Goal: Navigation & Orientation: Find specific page/section

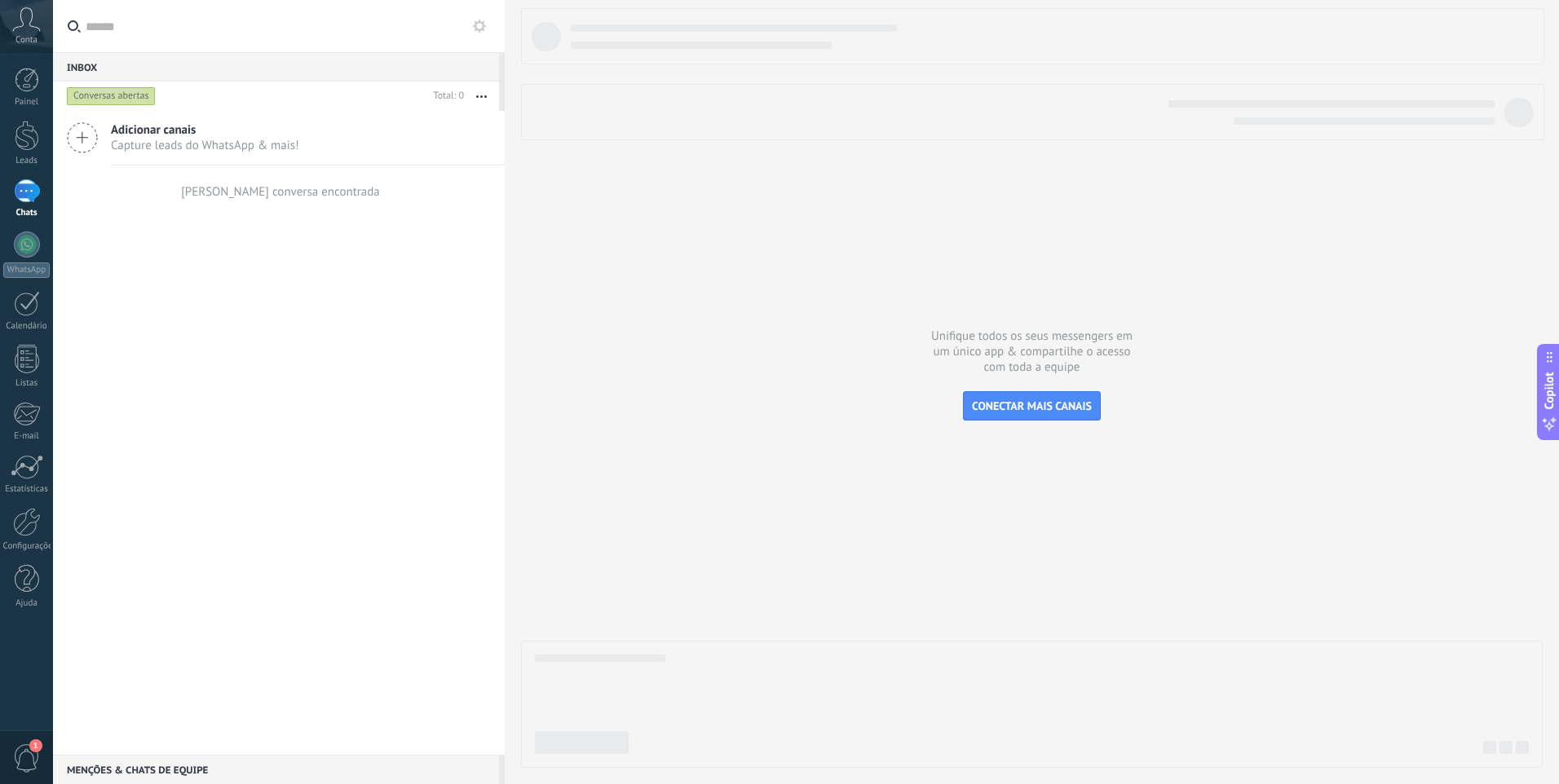
click at [22, 197] on div at bounding box center [26, 191] width 26 height 24
click at [26, 748] on span "1" at bounding box center [26, 759] width 28 height 29
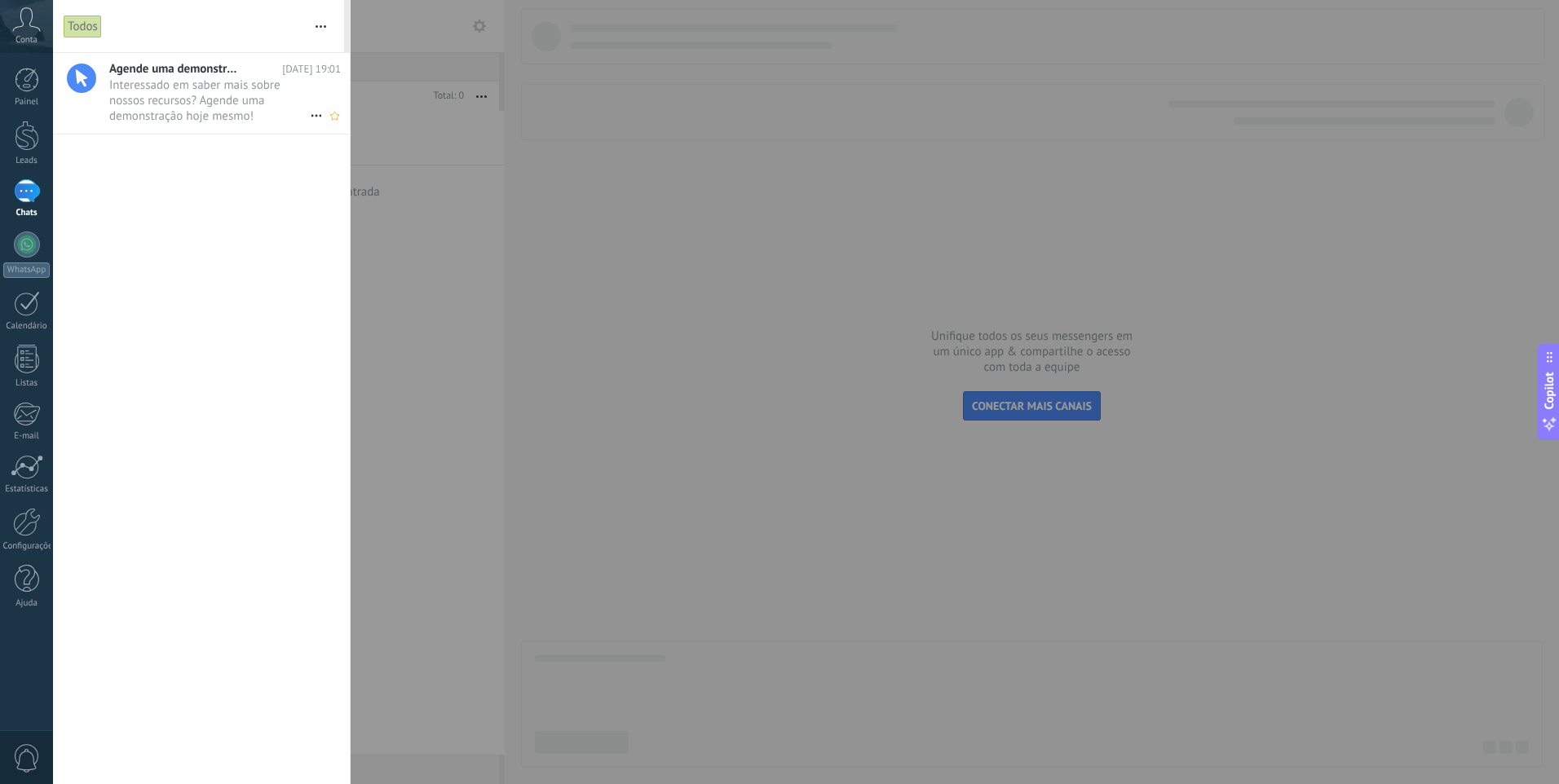
click at [217, 90] on span "Interessado em saber mais sobre nossos recursos? Agende uma demonstração hoje m…" at bounding box center [209, 101] width 200 height 46
click at [36, 32] on div "Conta" at bounding box center [26, 26] width 53 height 53
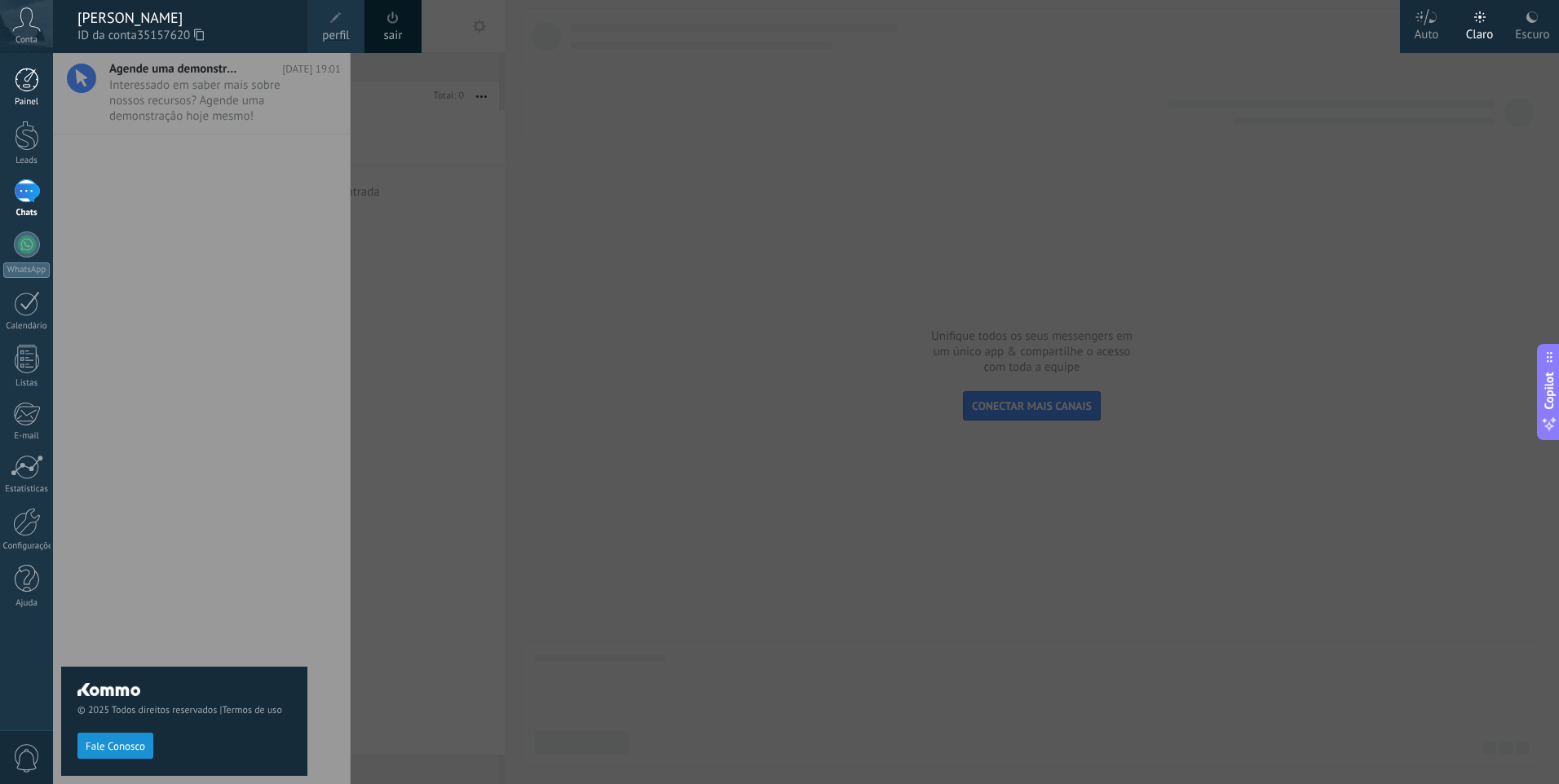
click at [36, 88] on div at bounding box center [26, 79] width 25 height 25
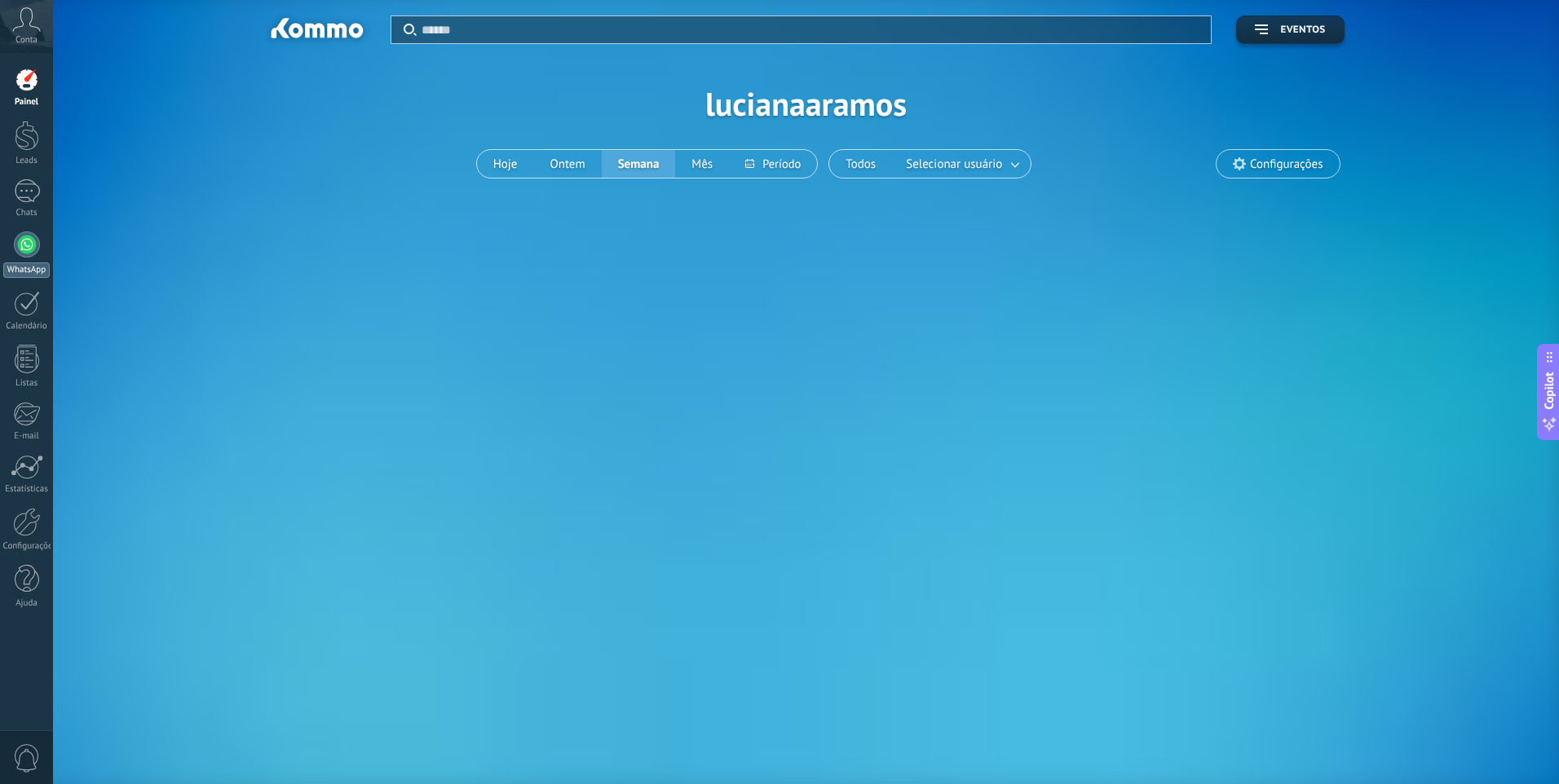
click at [36, 246] on div at bounding box center [26, 244] width 26 height 26
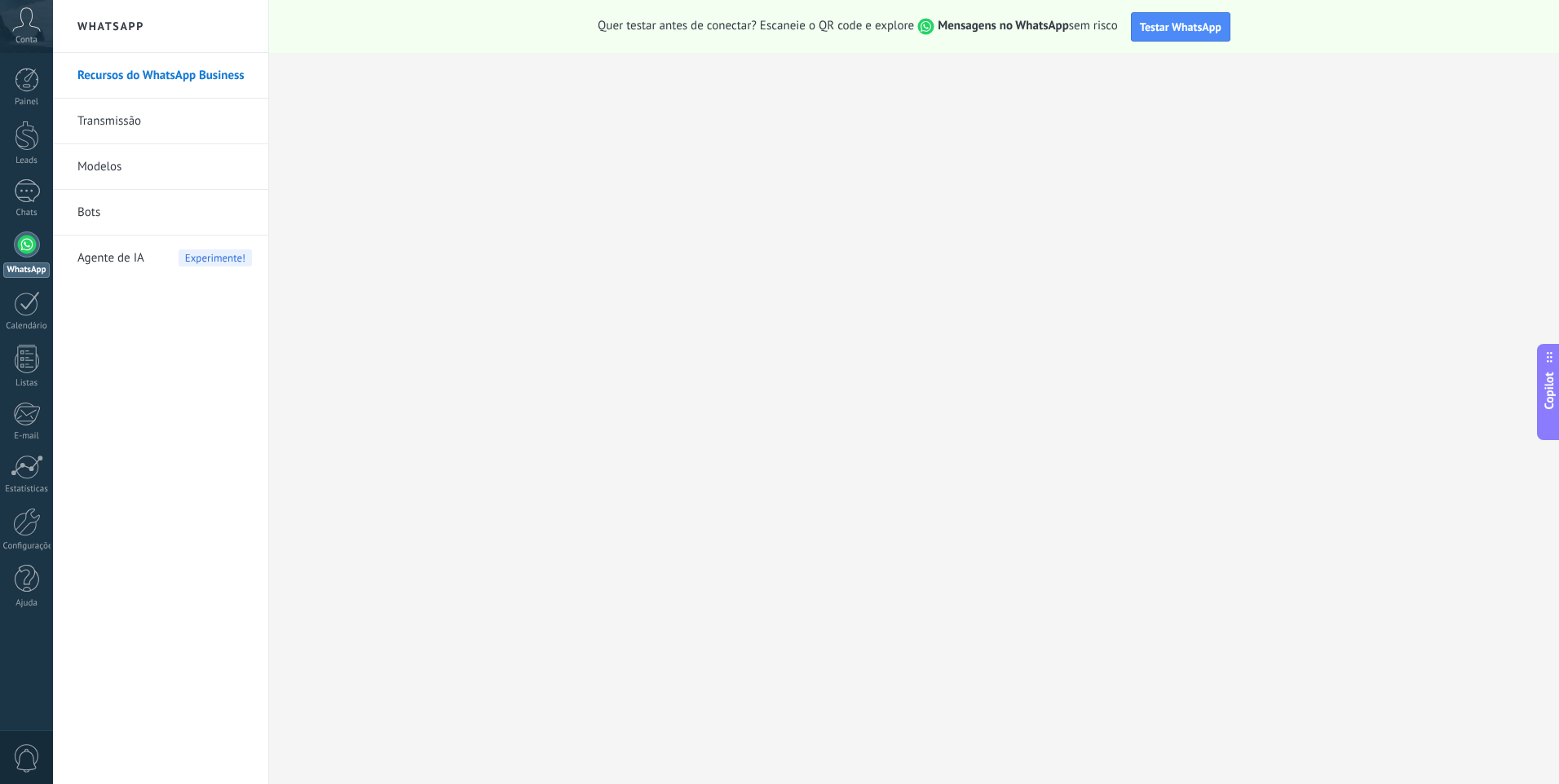
click at [138, 129] on link "Transmissão" at bounding box center [165, 122] width 174 height 46
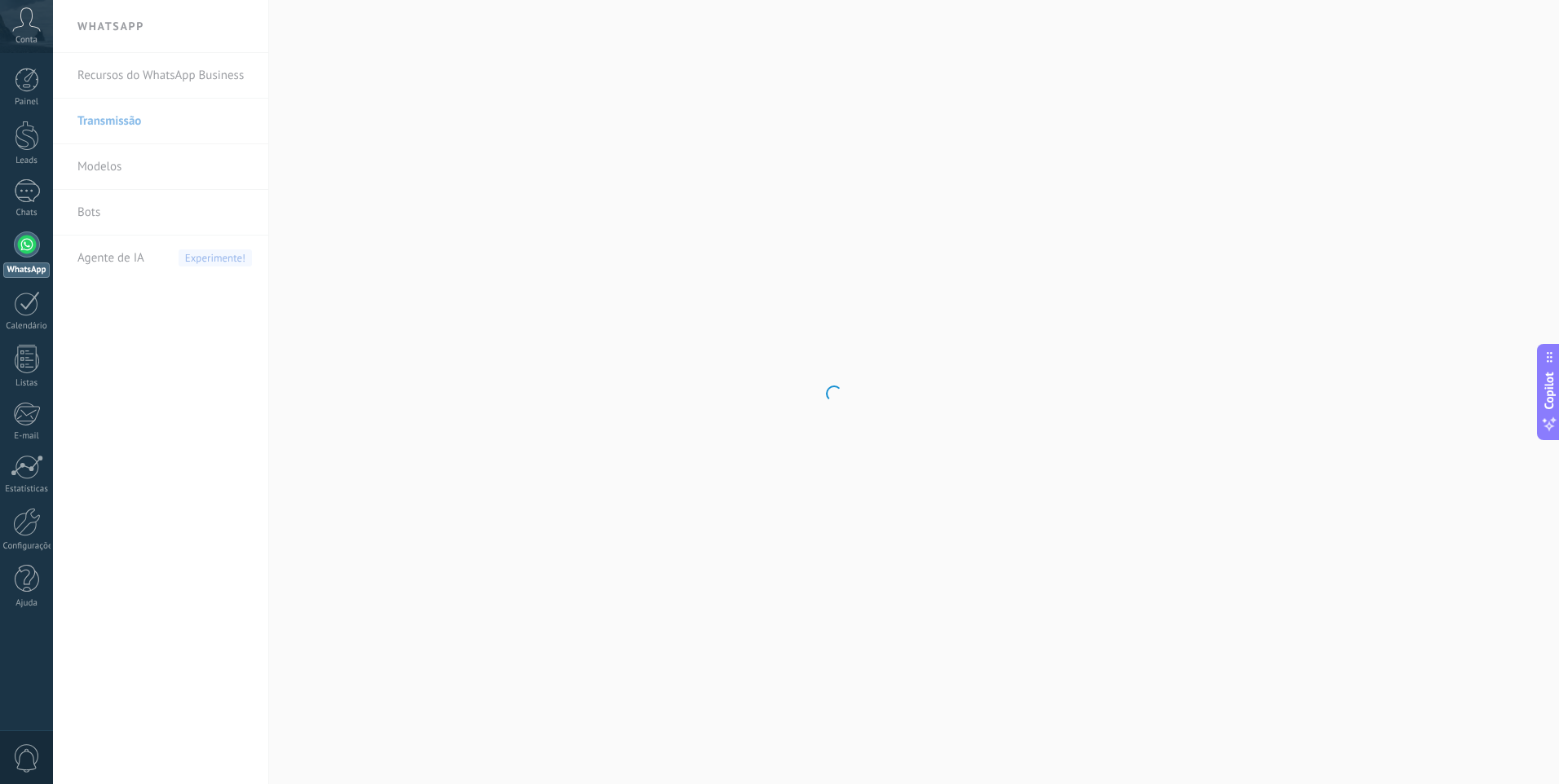
click at [133, 178] on body ".abccls-1,.abccls-2{fill-rule:evenodd}.abccls-2{fill:#fff} .abfcls-1{fill:none}…" at bounding box center [779, 392] width 1559 height 784
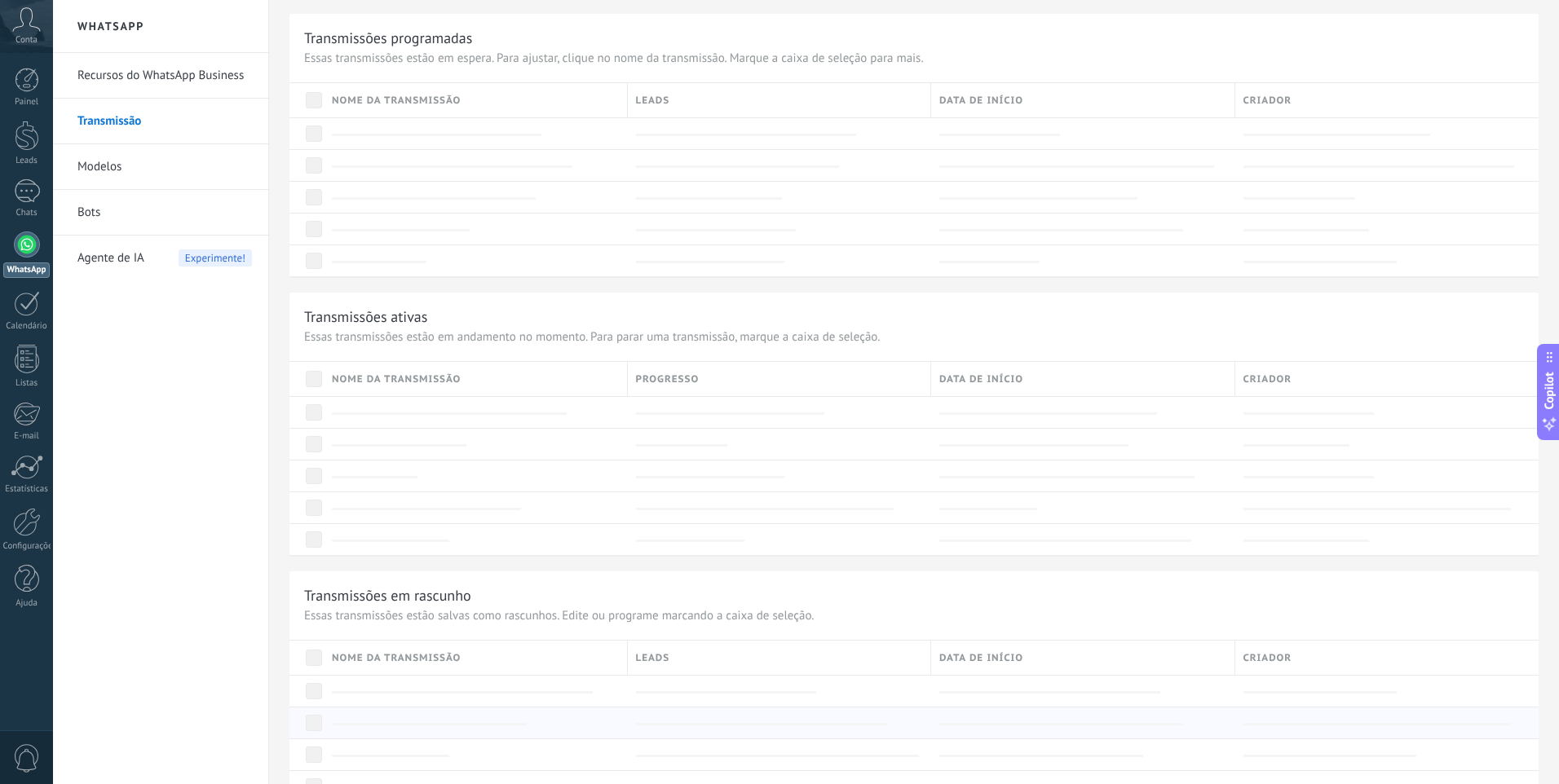
scroll to position [73, 0]
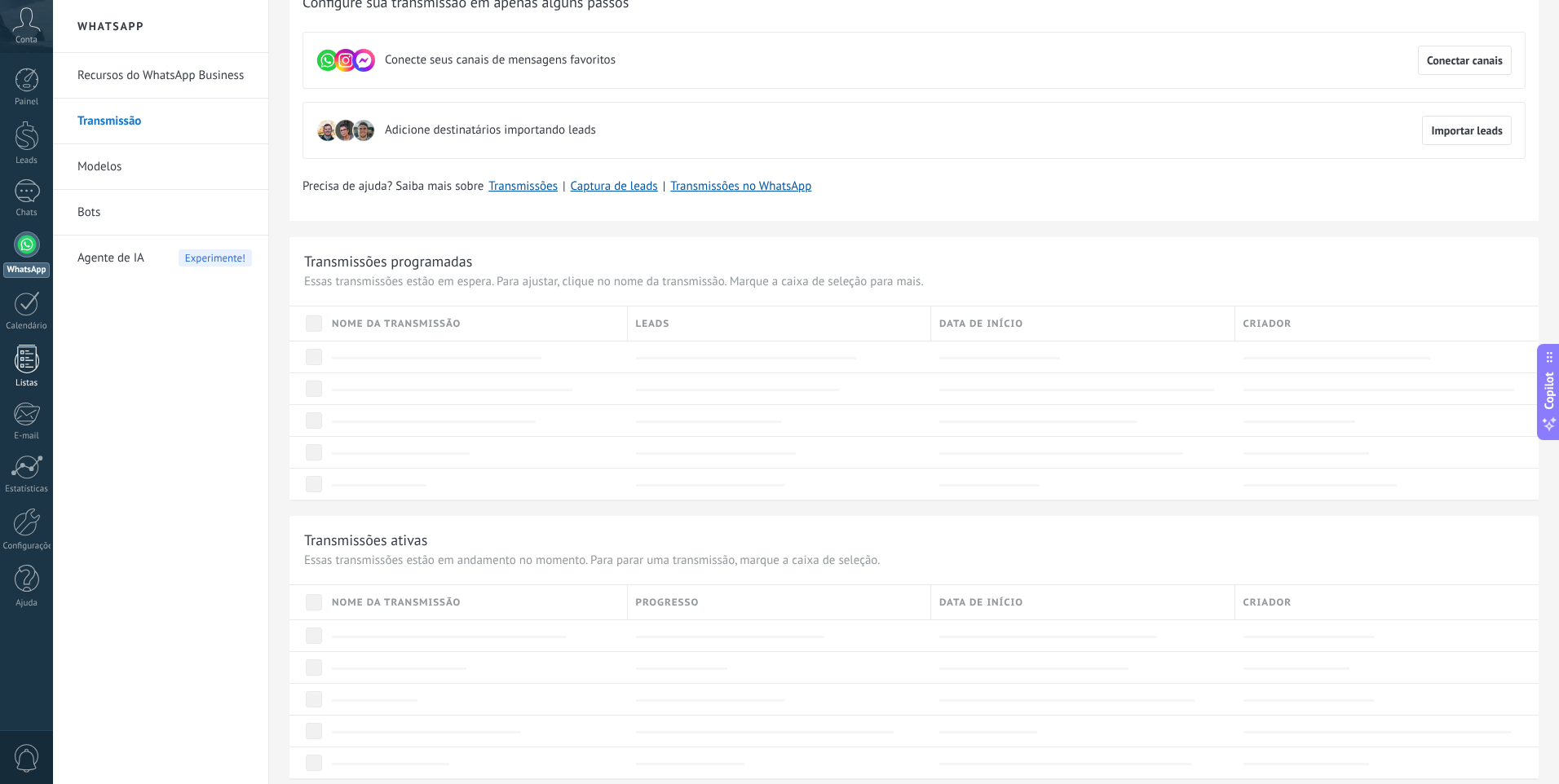
click at [41, 365] on link "Listas" at bounding box center [26, 367] width 53 height 44
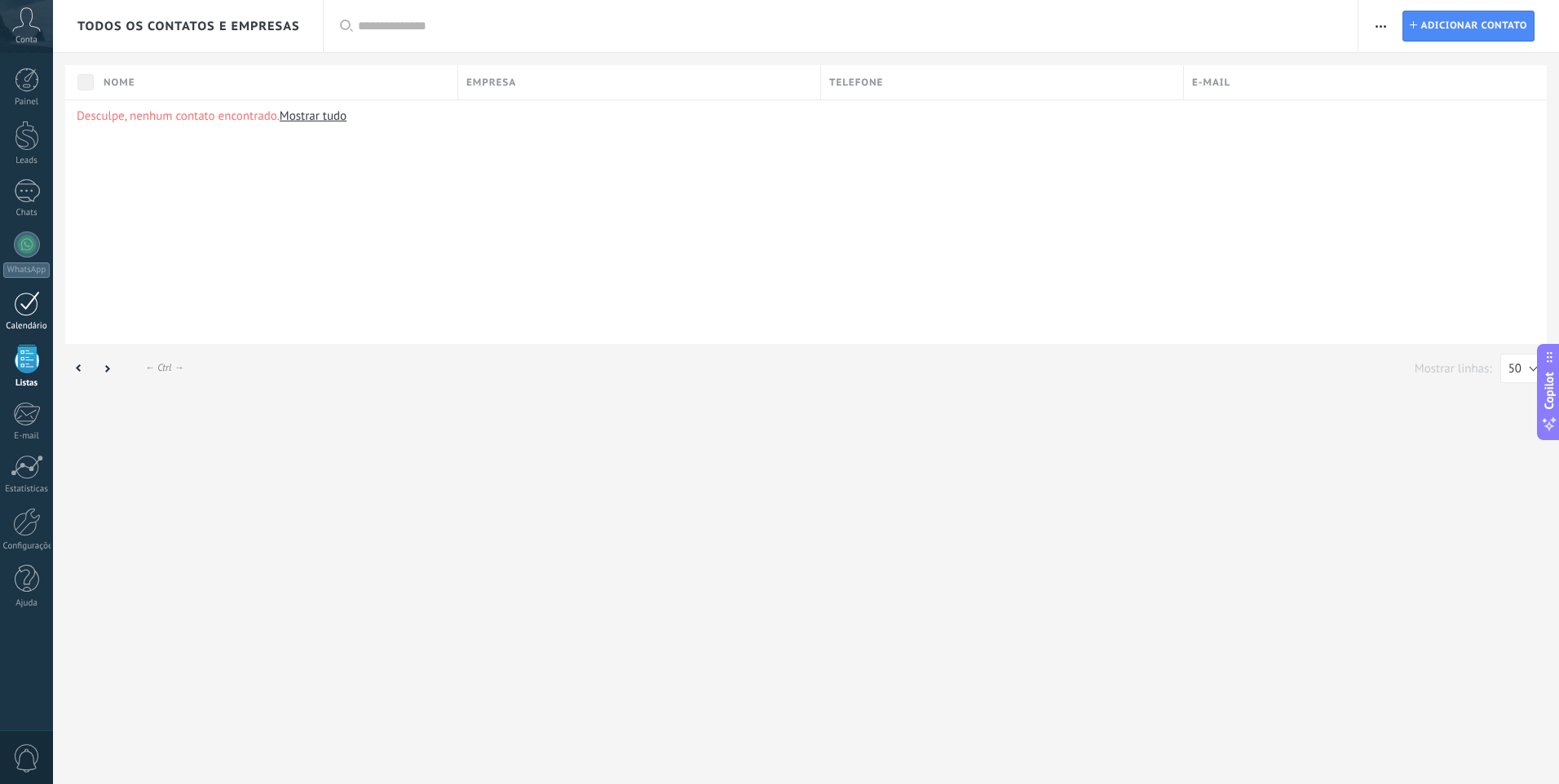
click at [8, 299] on link "Calendário" at bounding box center [26, 311] width 53 height 41
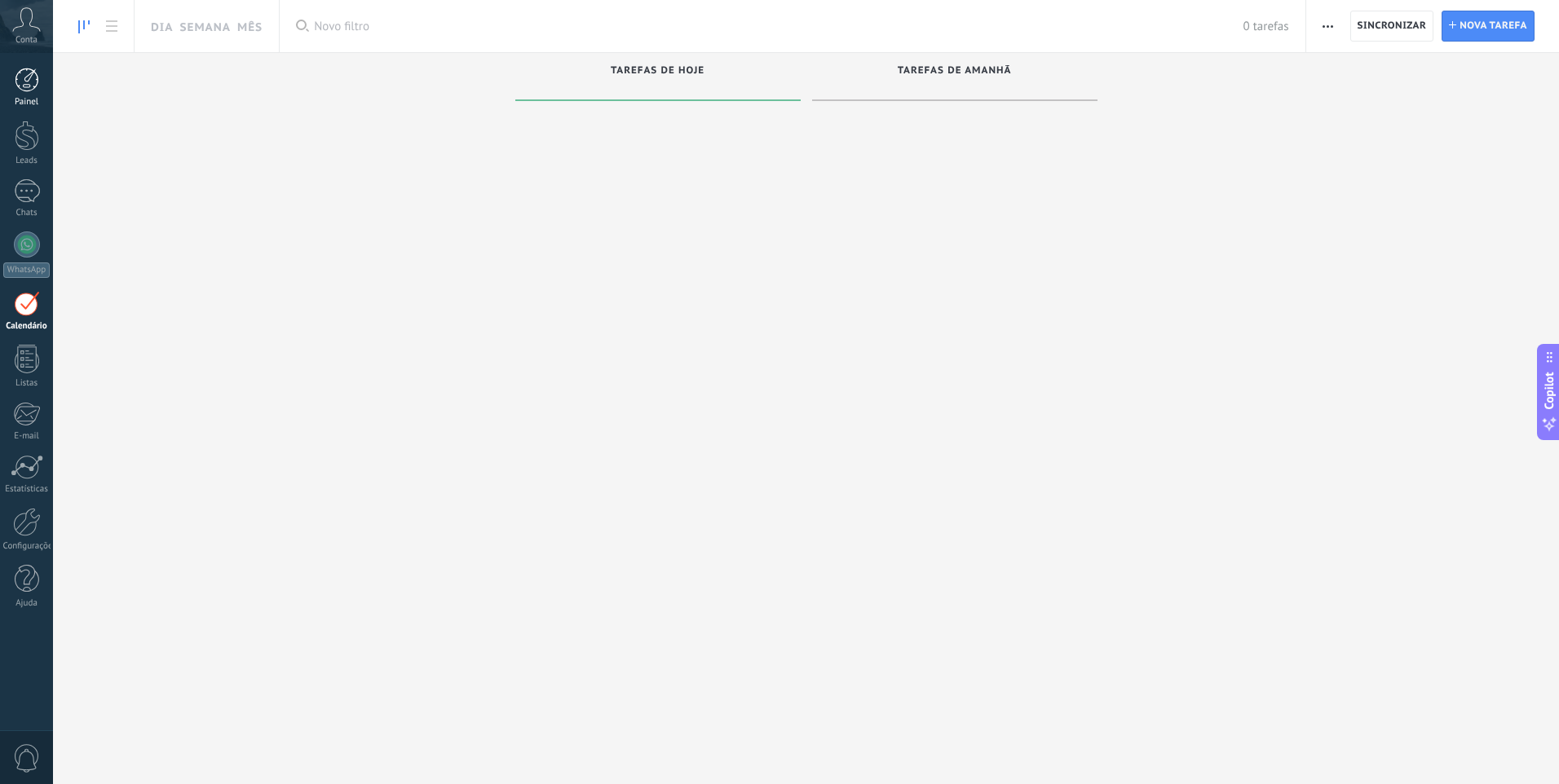
click at [37, 77] on div at bounding box center [26, 79] width 25 height 25
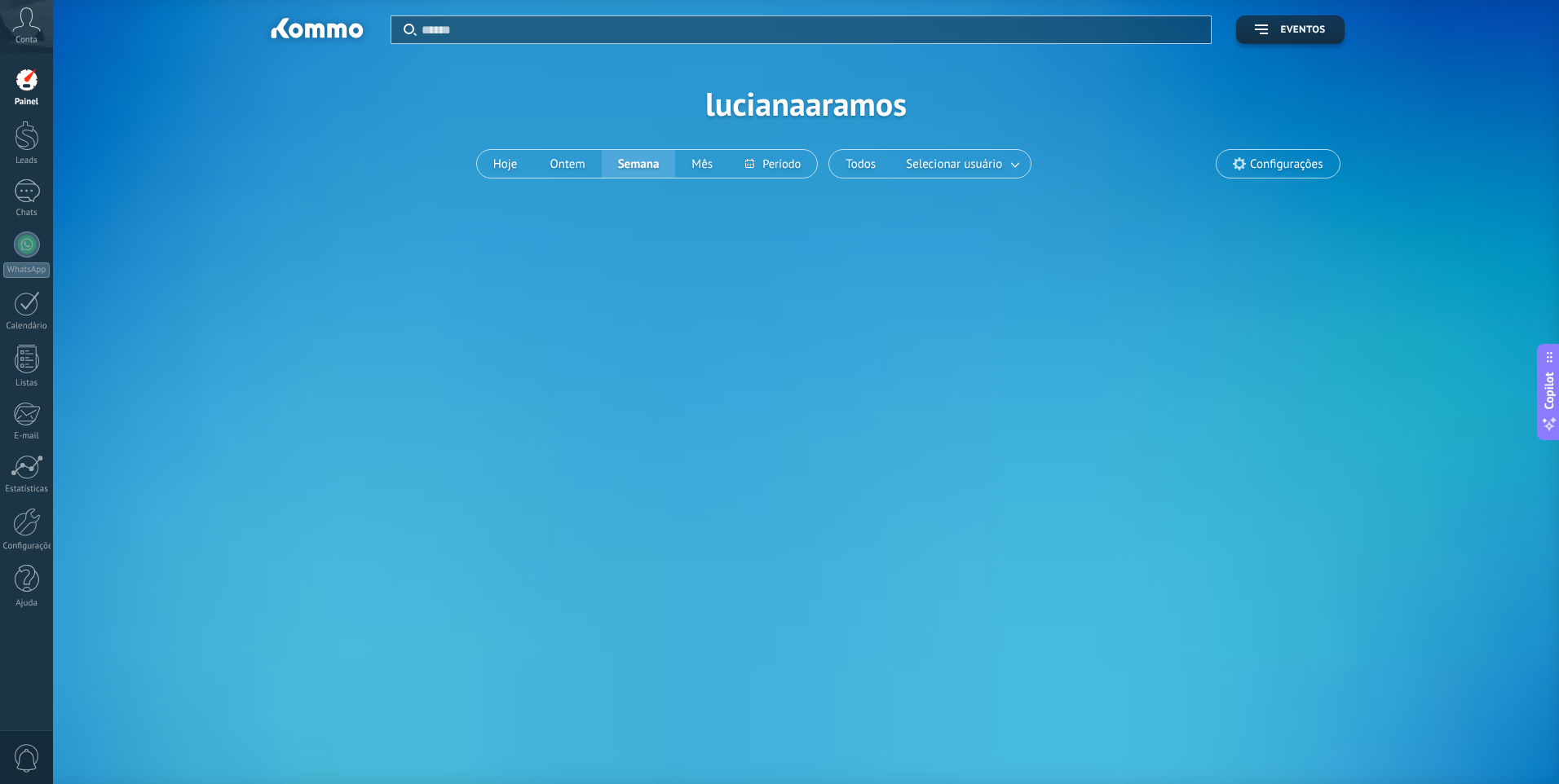
click at [15, 26] on icon at bounding box center [26, 19] width 29 height 25
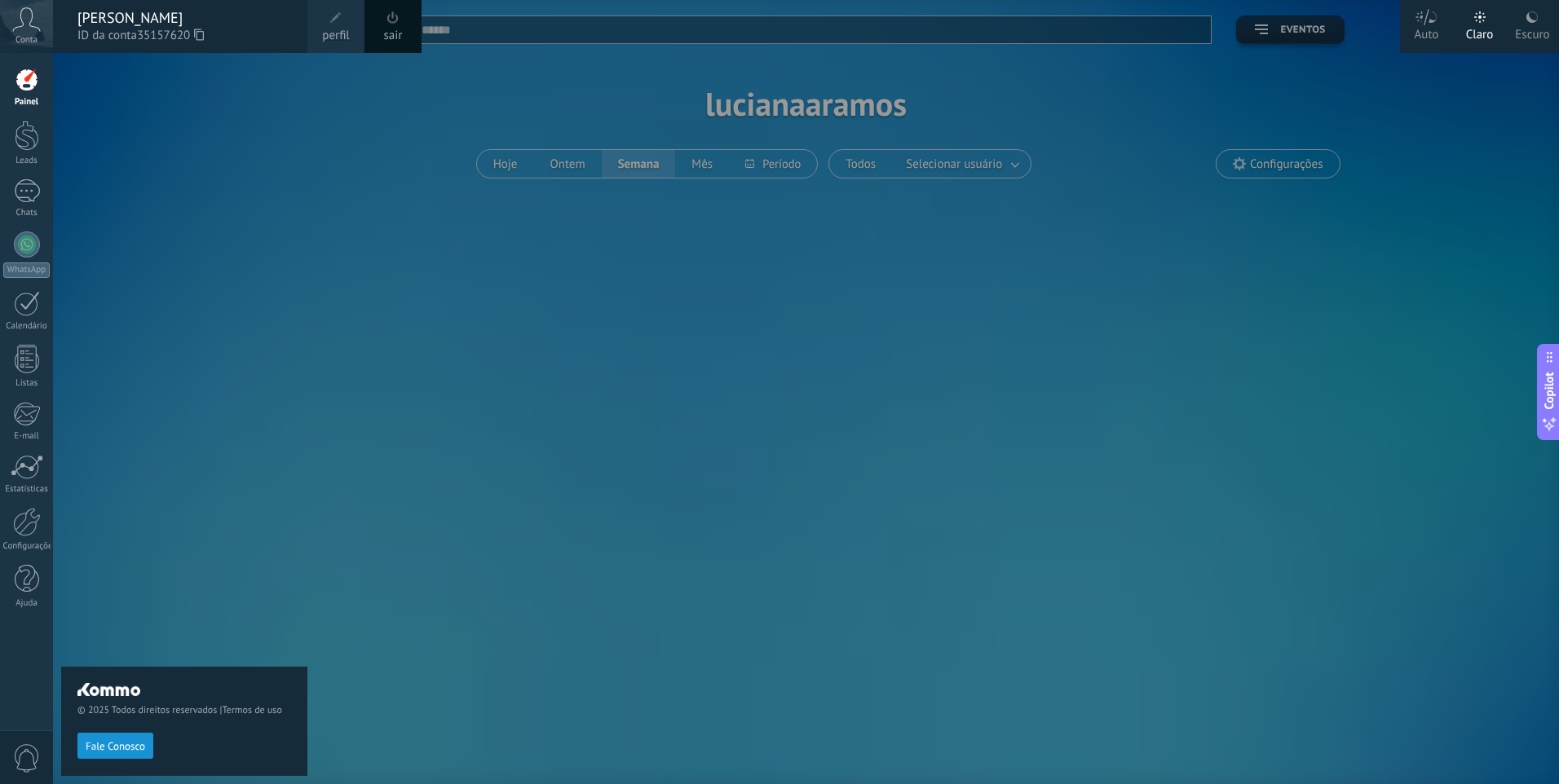
click at [350, 35] on link "perfil" at bounding box center [335, 26] width 57 height 53
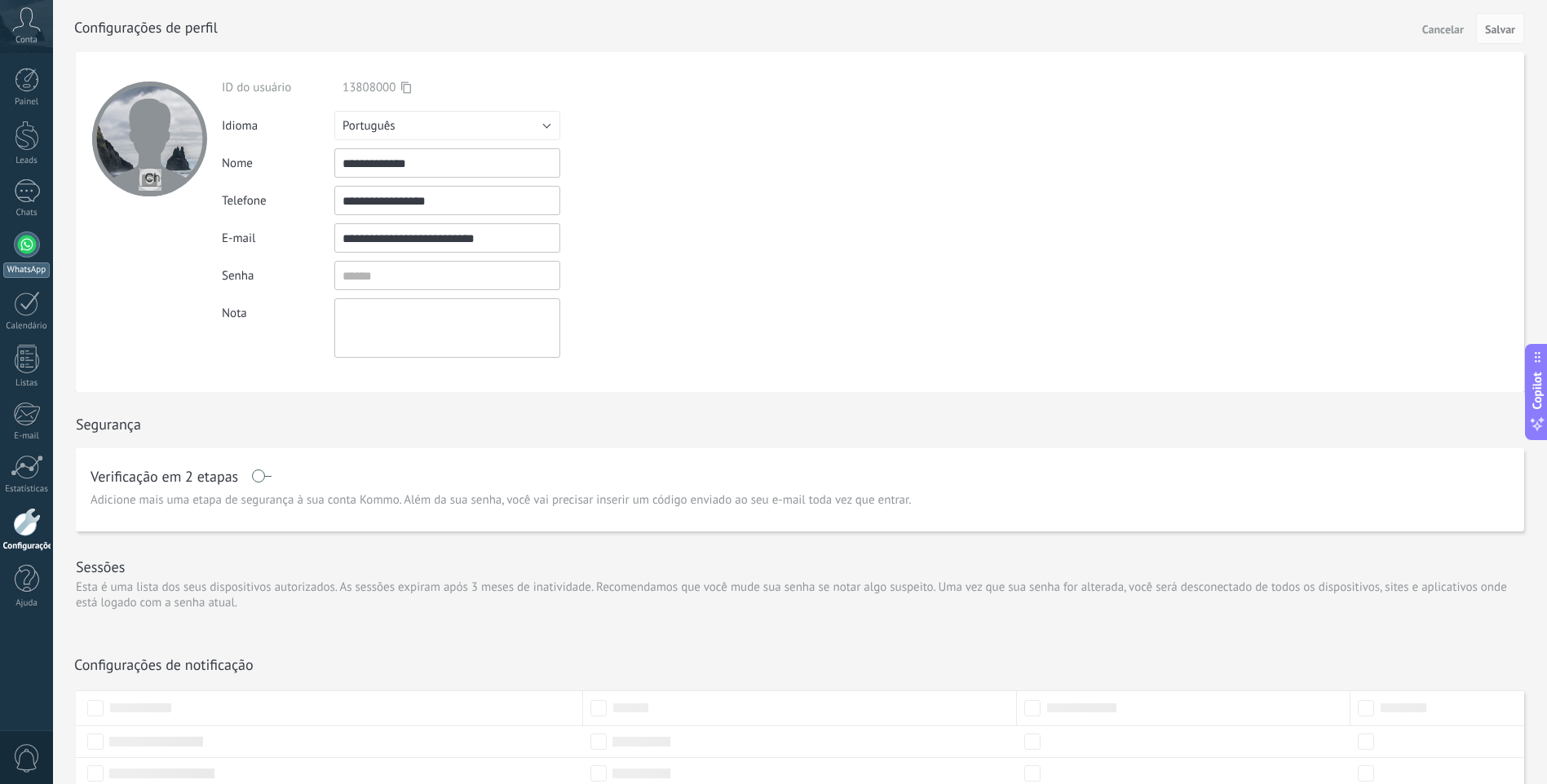
click at [26, 244] on div at bounding box center [26, 244] width 26 height 26
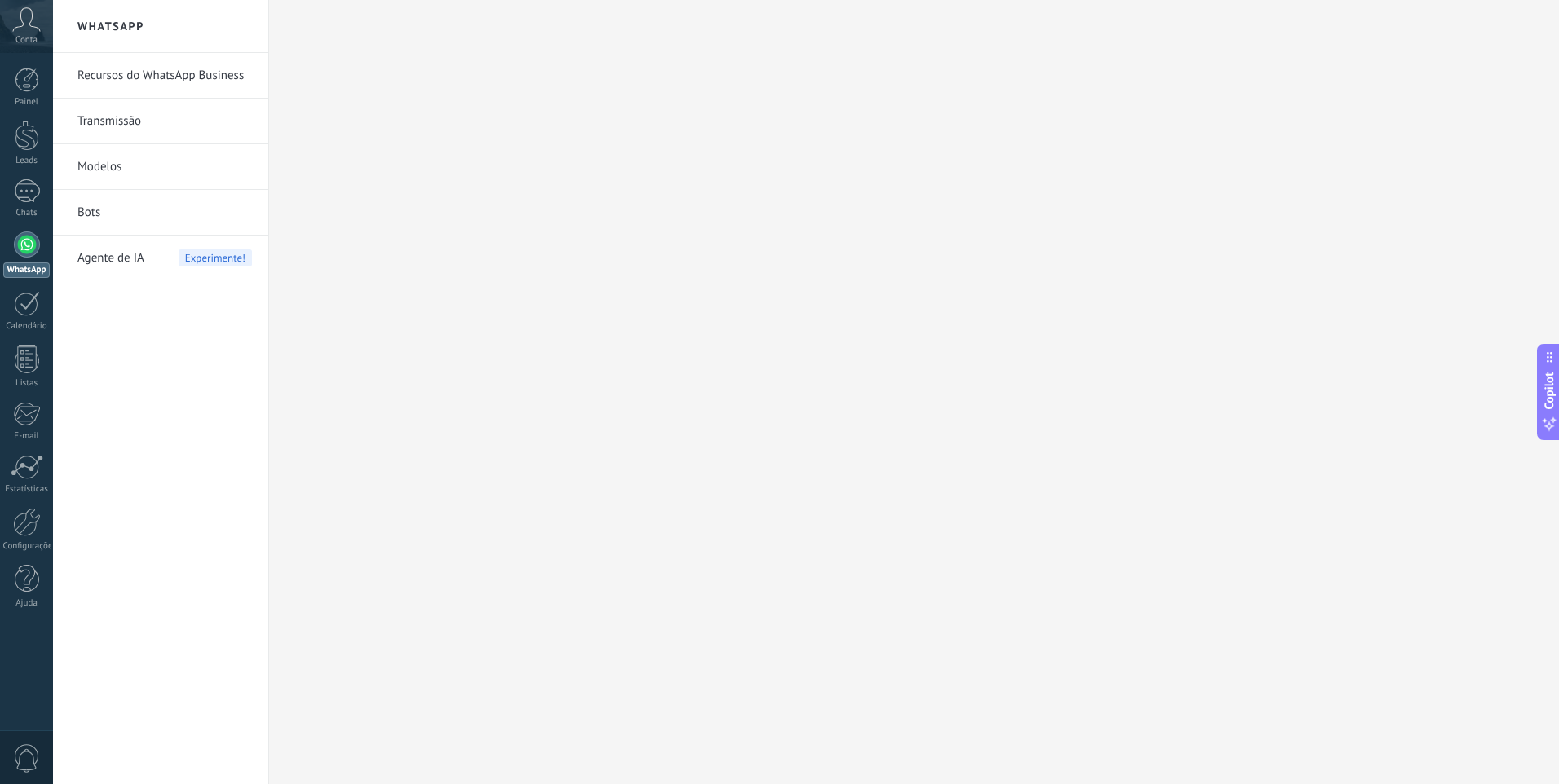
click at [102, 164] on link "Modelos" at bounding box center [165, 167] width 174 height 46
click at [216, 79] on link "Recursos do WhatsApp Business" at bounding box center [165, 76] width 174 height 46
